Goal: Download file/media

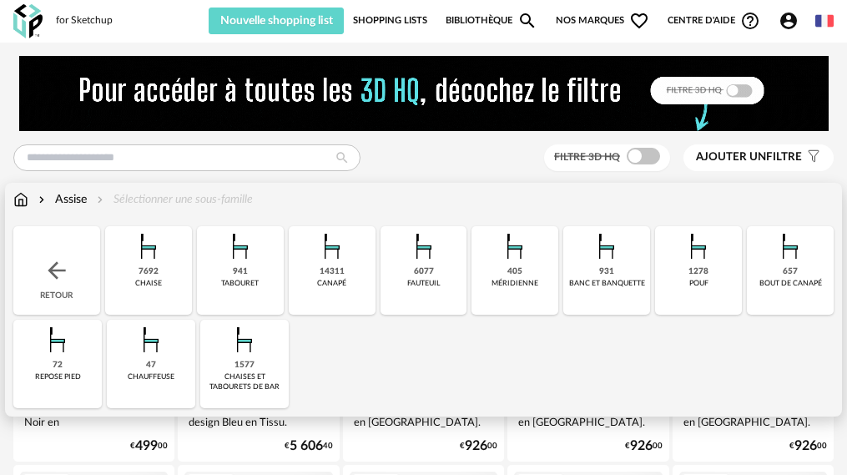
click at [224, 334] on img at bounding box center [244, 339] width 40 height 40
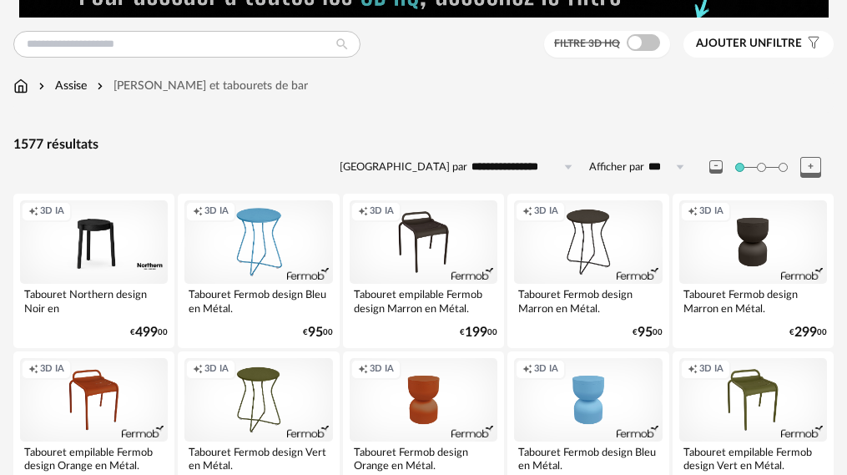
scroll to position [83, 0]
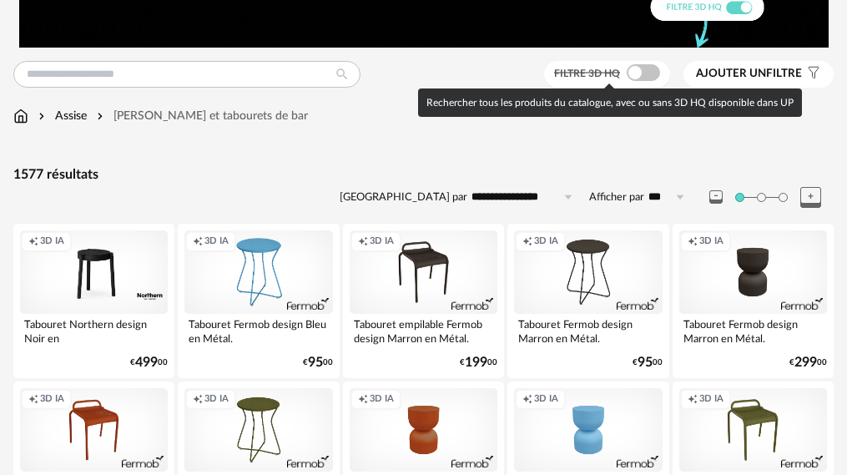
click at [638, 74] on span at bounding box center [642, 72] width 33 height 17
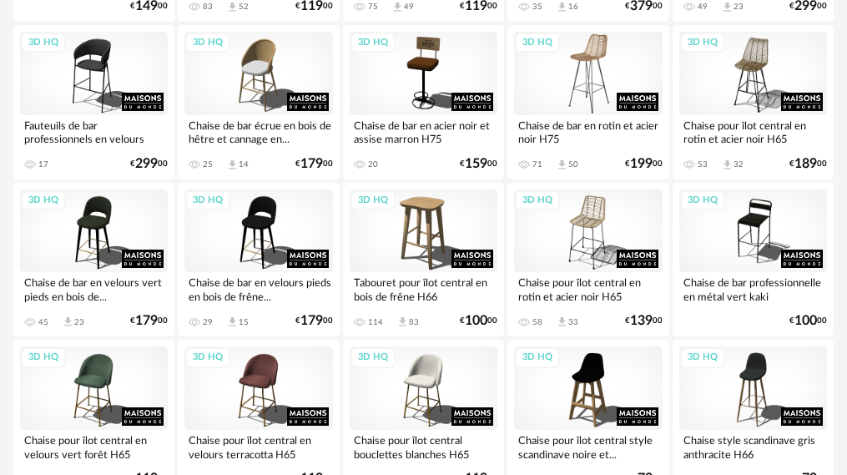
scroll to position [1418, 0]
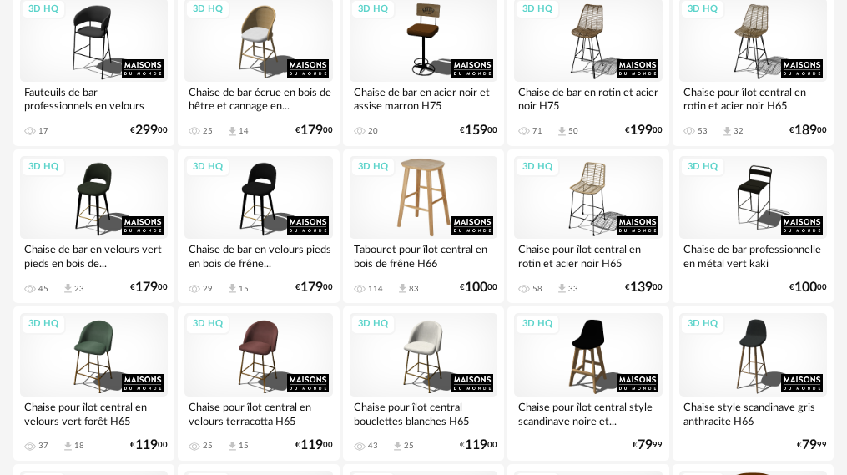
click at [423, 199] on div "3D HQ" at bounding box center [424, 197] width 148 height 83
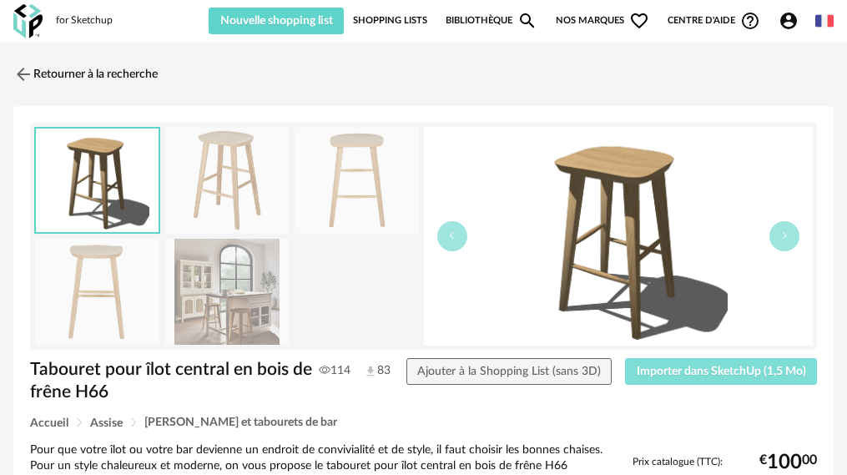
click at [670, 365] on span "Importer dans SketchUp (1,5 Mo)" at bounding box center [720, 371] width 169 height 12
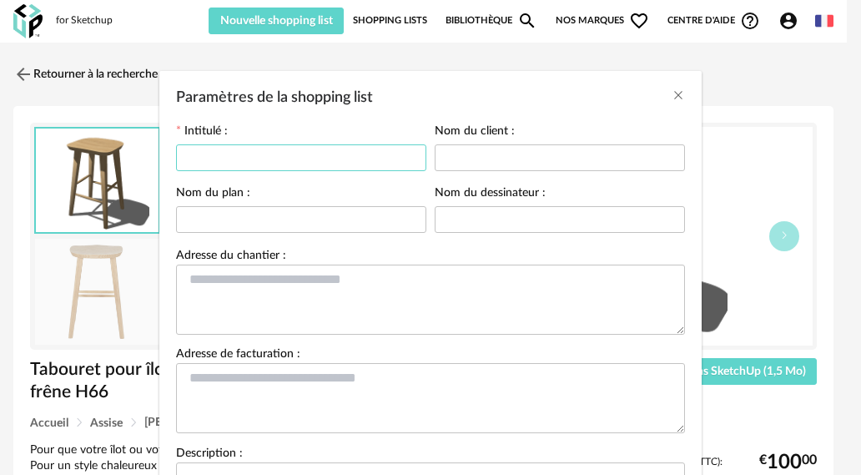
click at [263, 155] on input "Paramètres de la shopping list" at bounding box center [301, 157] width 250 height 27
type input "******"
drag, startPoint x: 268, startPoint y: 216, endPoint x: 398, endPoint y: 218, distance: 130.1
click at [398, 218] on input "Paramètres de la shopping list" at bounding box center [301, 219] width 250 height 27
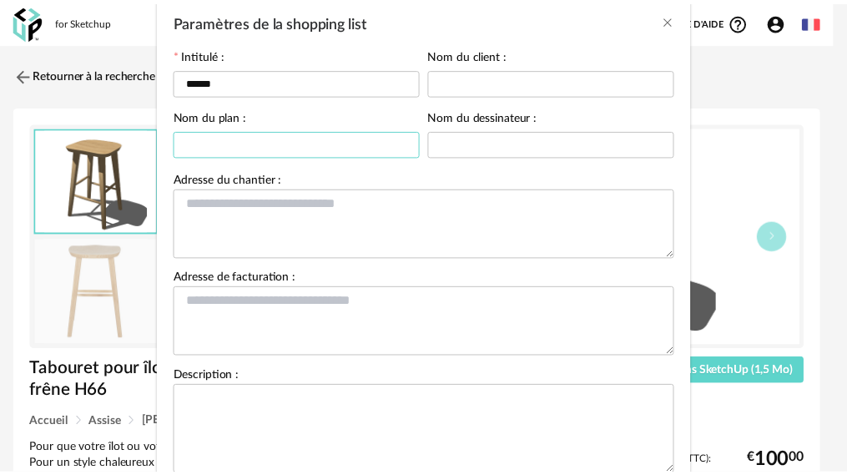
scroll to position [193, 0]
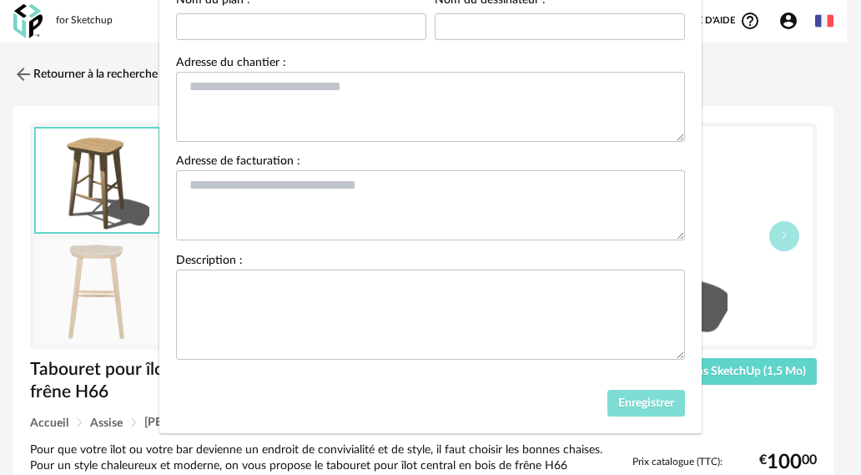
click at [657, 390] on button "Enregistrer" at bounding box center [646, 403] width 78 height 27
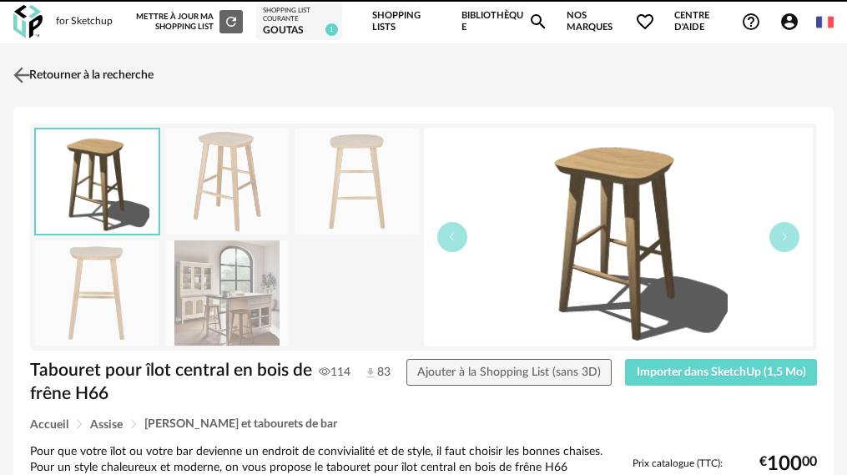
click at [22, 73] on img at bounding box center [22, 75] width 24 height 24
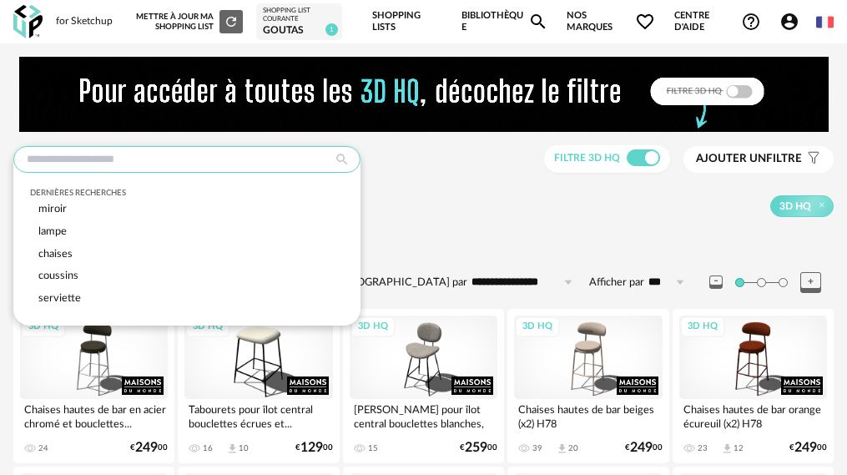
click at [229, 156] on input "text" at bounding box center [186, 159] width 347 height 27
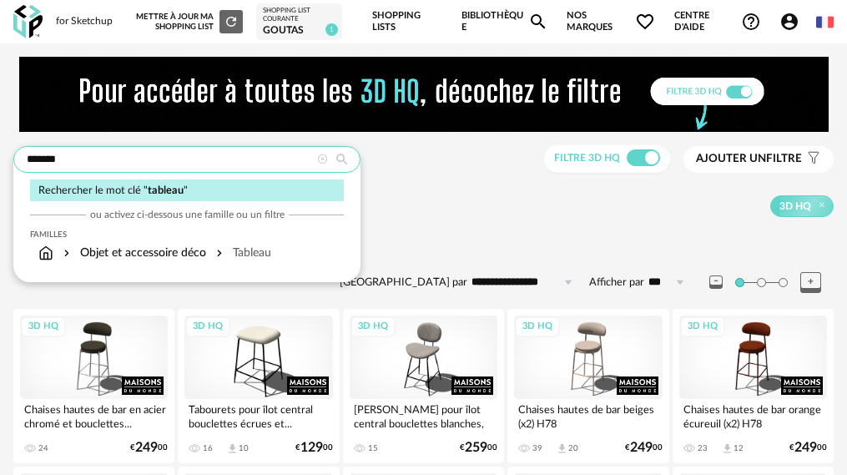
type input "*******"
type input "**********"
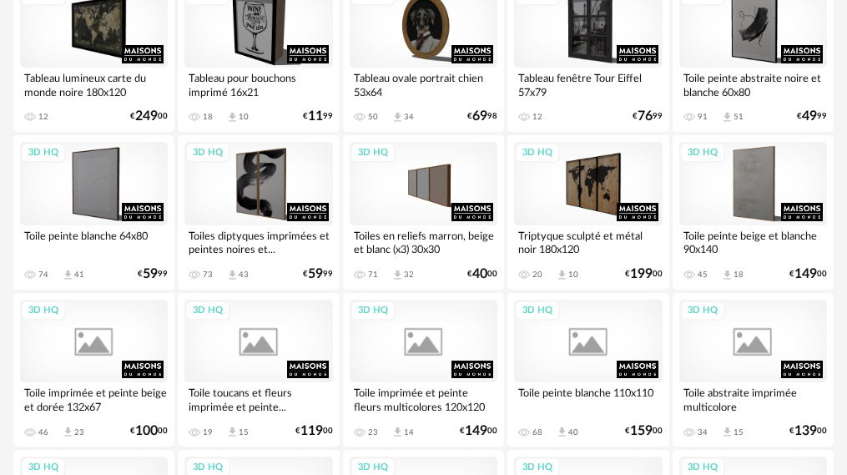
scroll to position [334, 0]
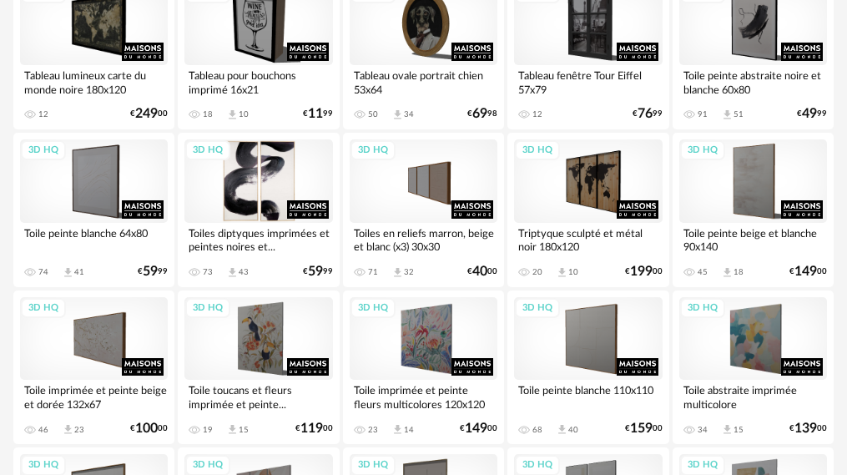
click at [268, 191] on div "3D HQ" at bounding box center [258, 180] width 148 height 83
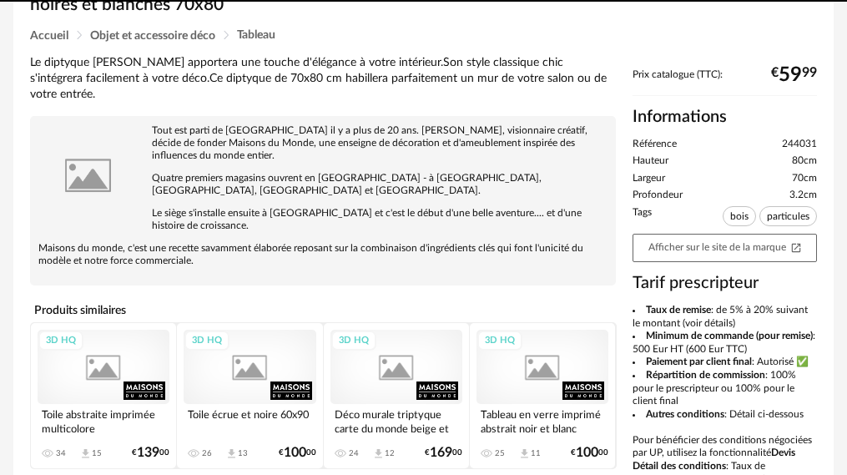
scroll to position [1, 0]
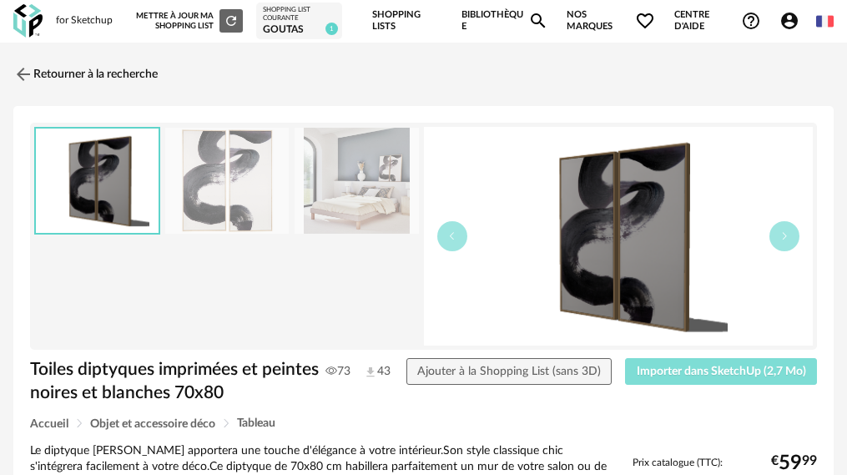
click at [745, 376] on span "Importer dans SketchUp (2,7 Mo)" at bounding box center [720, 371] width 169 height 12
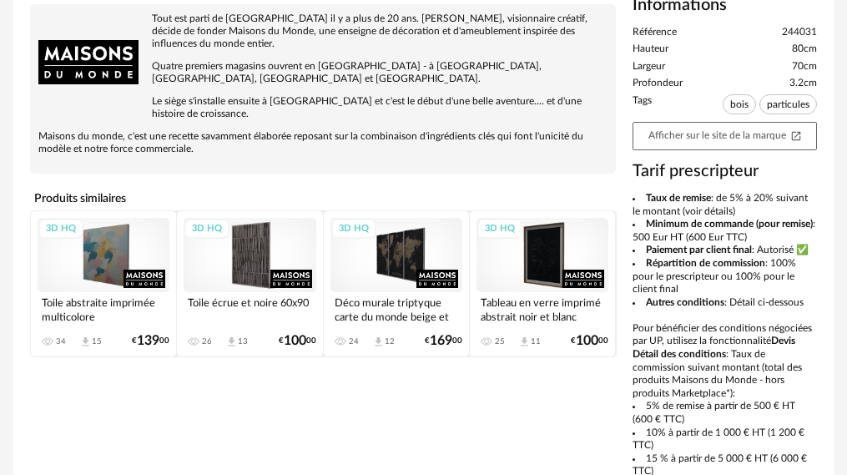
scroll to position [0, 0]
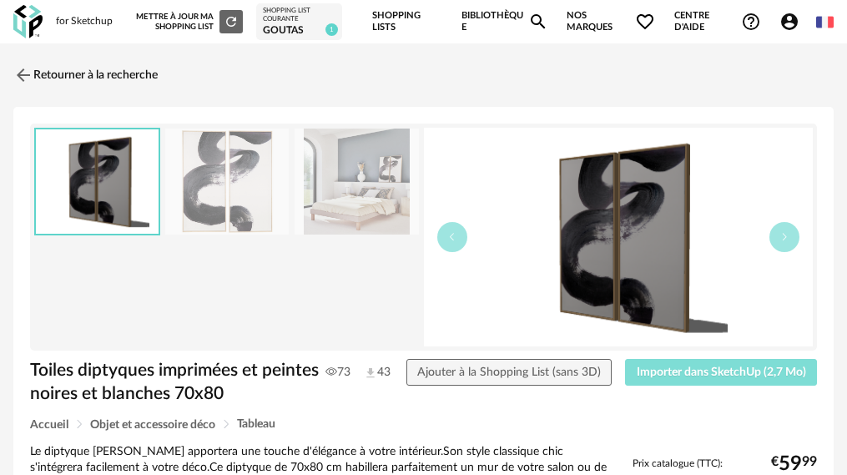
click at [703, 365] on button "Importer dans SketchUp (2,7 Mo)" at bounding box center [721, 372] width 192 height 27
